Goal: Task Accomplishment & Management: Complete application form

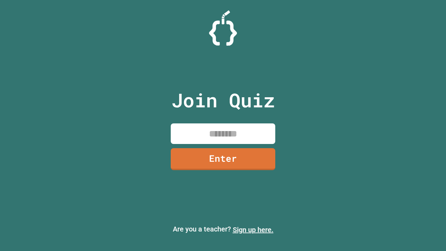
click at [253, 230] on link "Sign up here." at bounding box center [253, 230] width 41 height 8
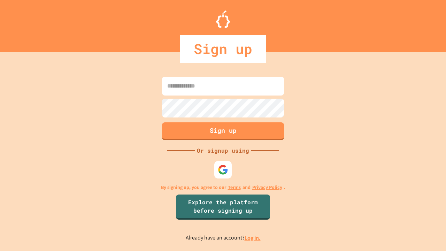
click at [253, 238] on link "Log in." at bounding box center [253, 237] width 16 height 7
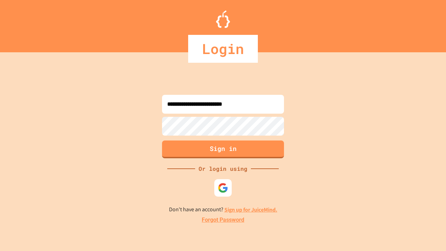
type input "**********"
